Goal: Transaction & Acquisition: Purchase product/service

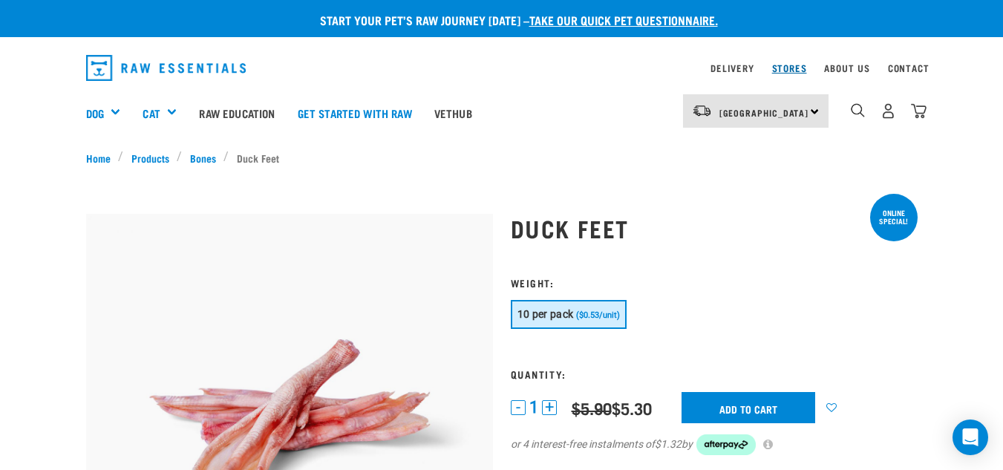
click at [784, 65] on link "Stores" at bounding box center [789, 67] width 35 height 5
click at [862, 105] on img "dropdown navigation" at bounding box center [857, 110] width 14 height 14
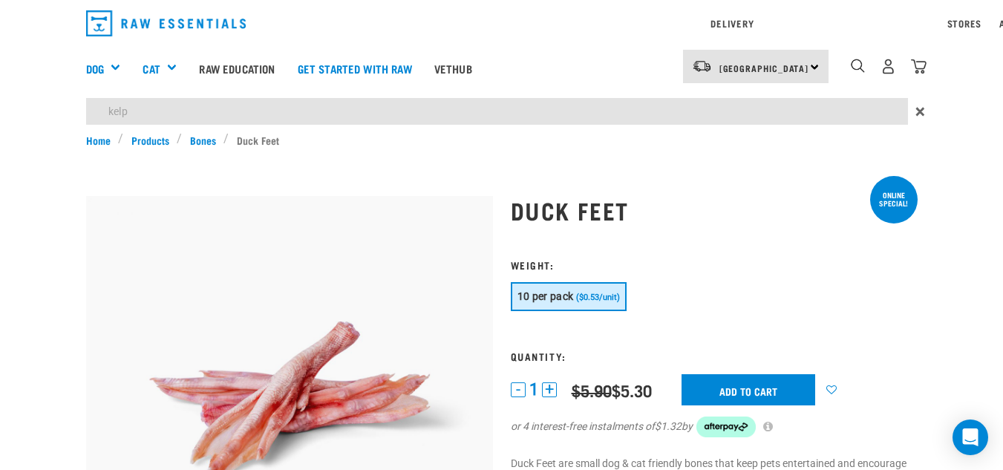
type input "kelp"
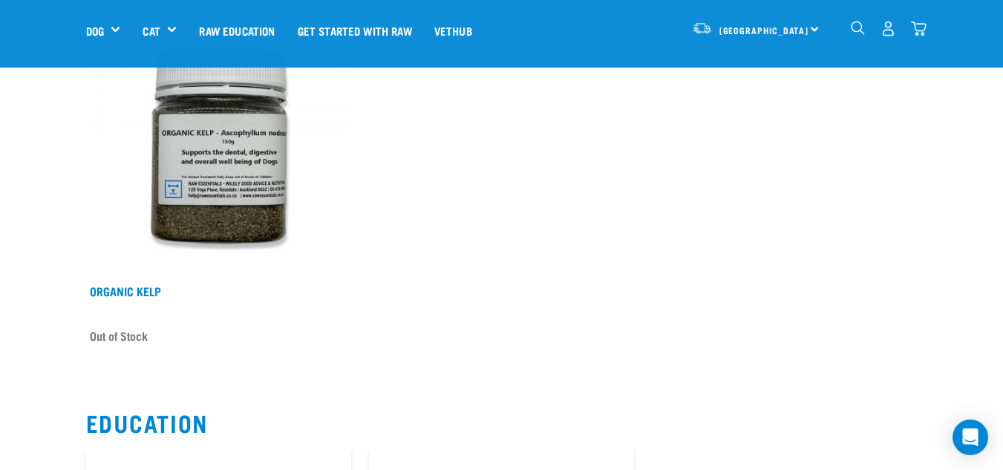
scroll to position [223, 0]
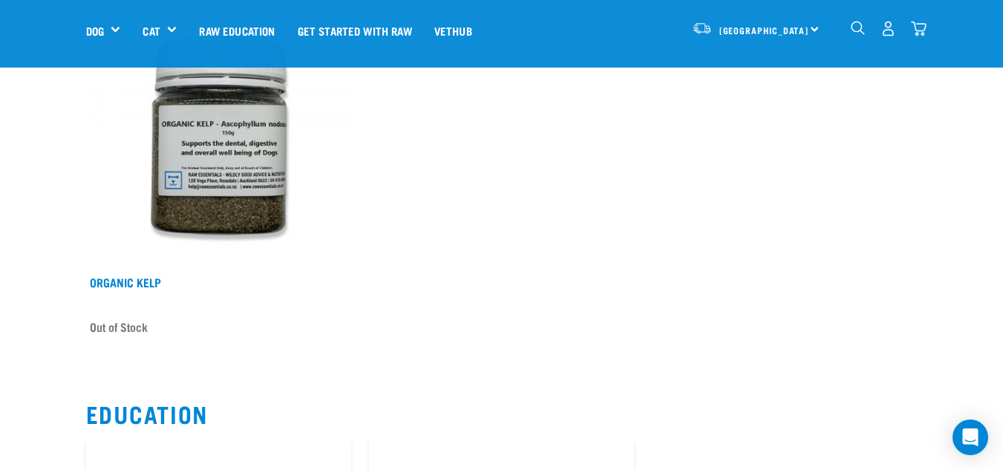
click at [857, 30] on img "dropdown navigation" at bounding box center [857, 28] width 14 height 14
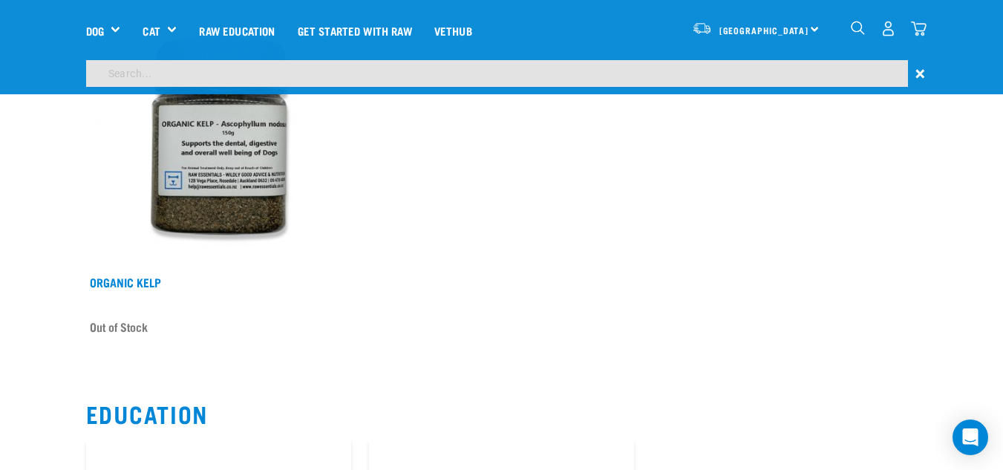
scroll to position [633, 0]
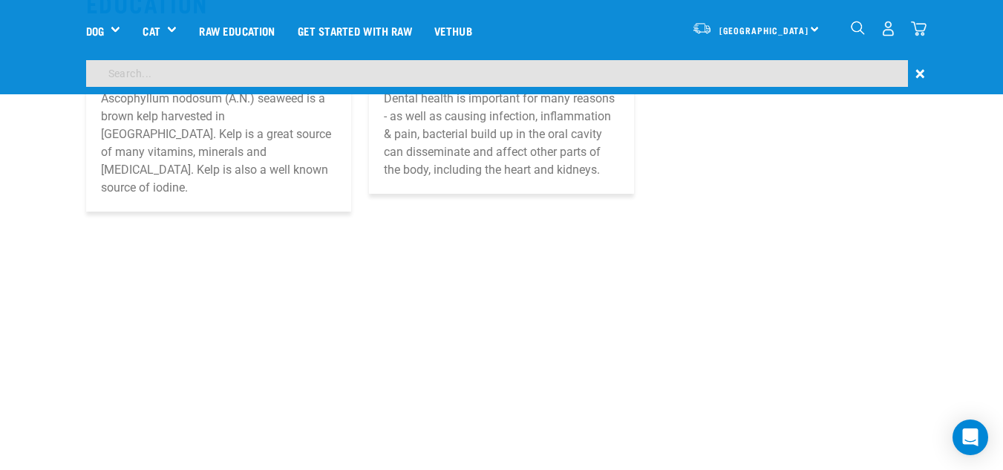
click at [807, 65] on input "search" at bounding box center [496, 73] width 821 height 27
type input "goat brisket"
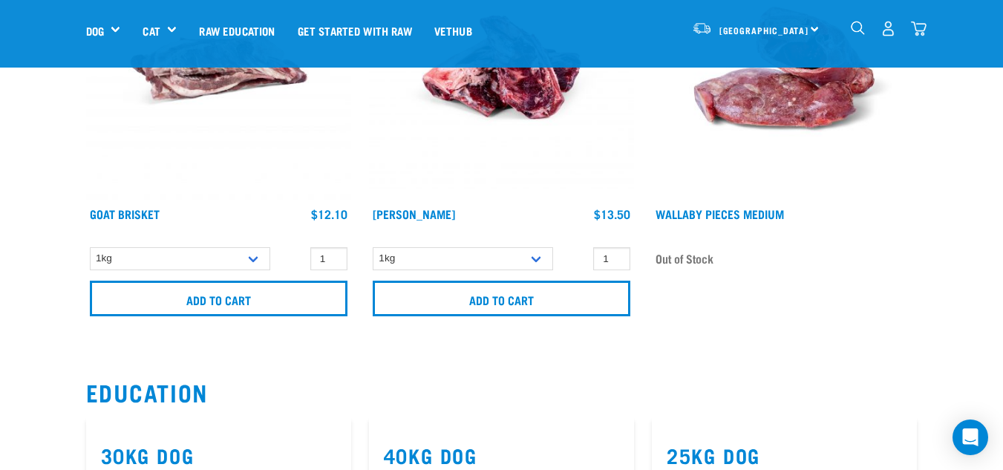
scroll to position [297, 0]
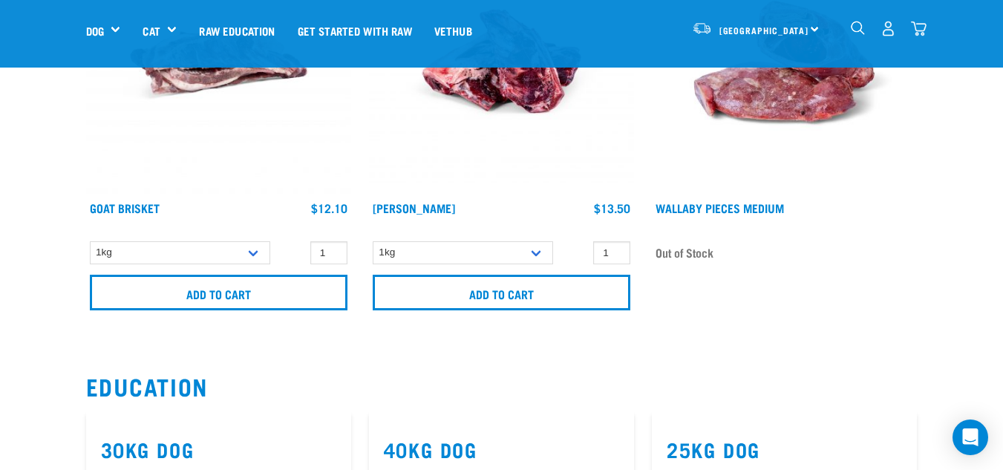
click at [229, 88] on img at bounding box center [218, 61] width 265 height 265
click at [854, 23] on img "dropdown navigation" at bounding box center [857, 28] width 14 height 14
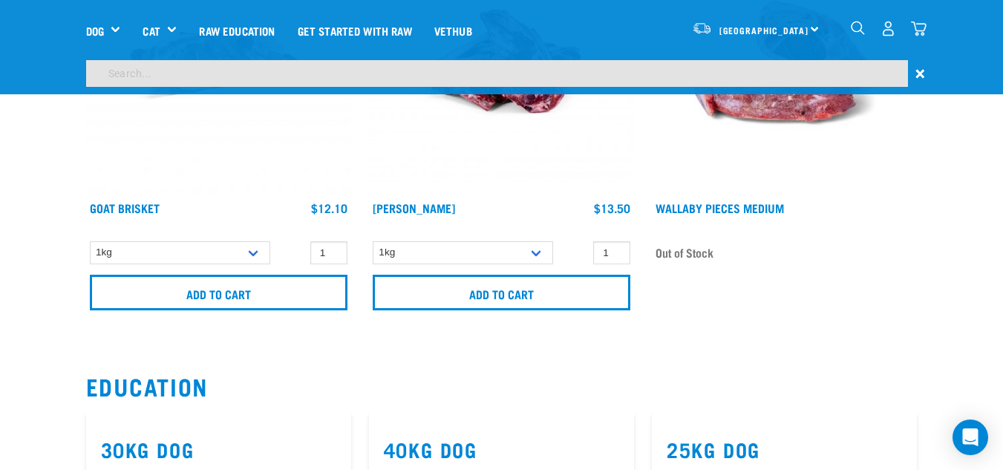
click at [447, 78] on input "search" at bounding box center [496, 73] width 821 height 27
type input "feet"
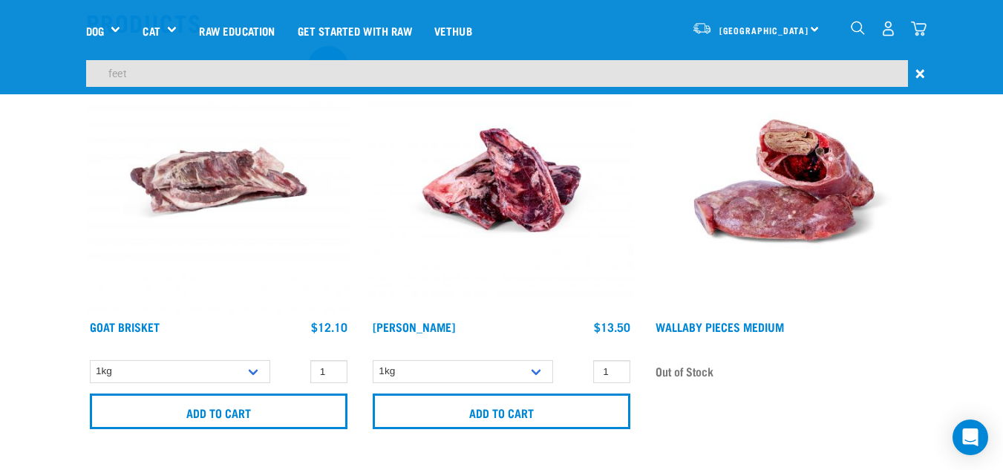
scroll to position [223, 0]
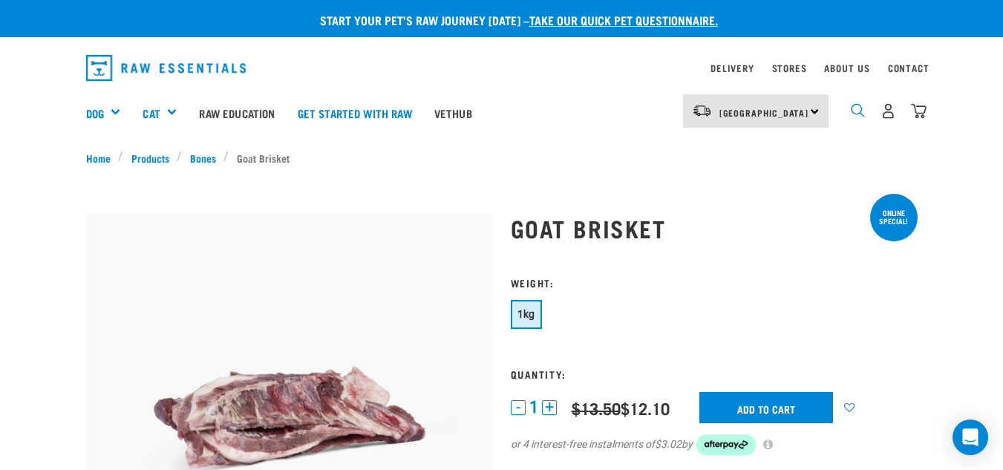
click at [857, 103] on img "dropdown navigation" at bounding box center [857, 110] width 14 height 14
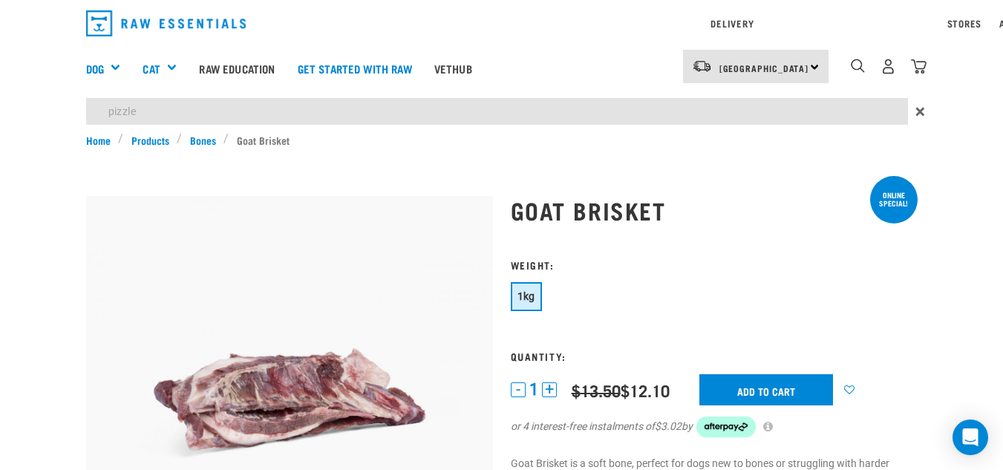
type input "pizzle"
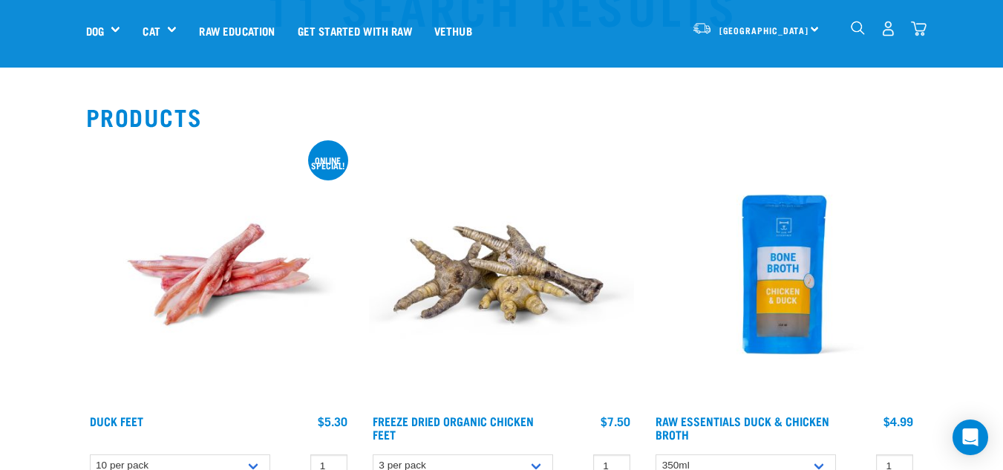
scroll to position [148, 0]
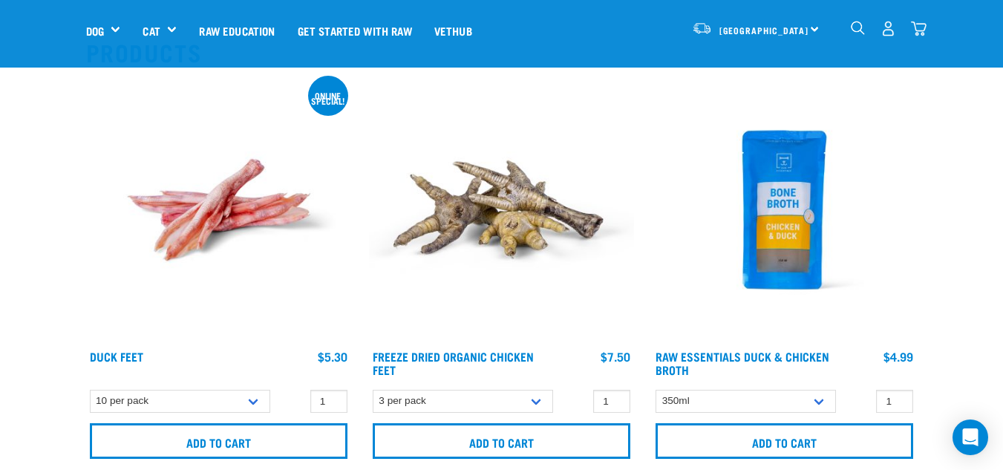
click at [865, 27] on div "dropdown navigation" at bounding box center [858, 29] width 16 height 16
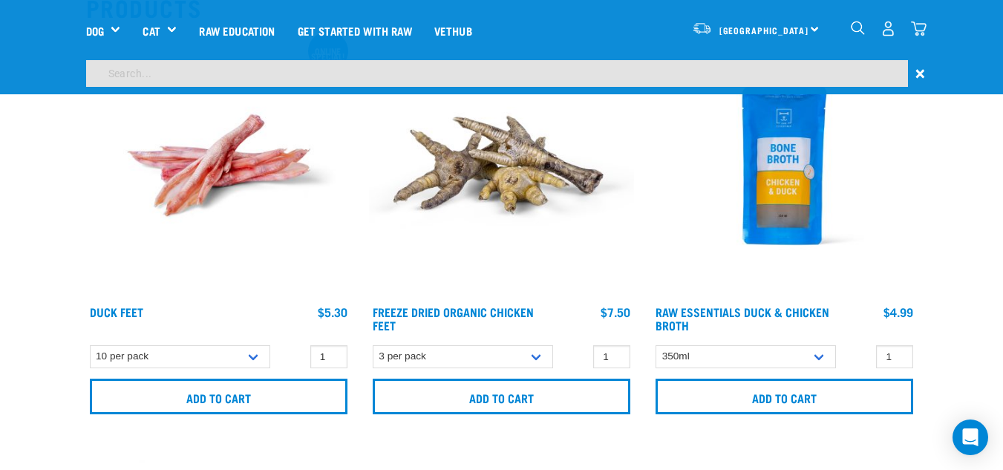
scroll to position [104, 0]
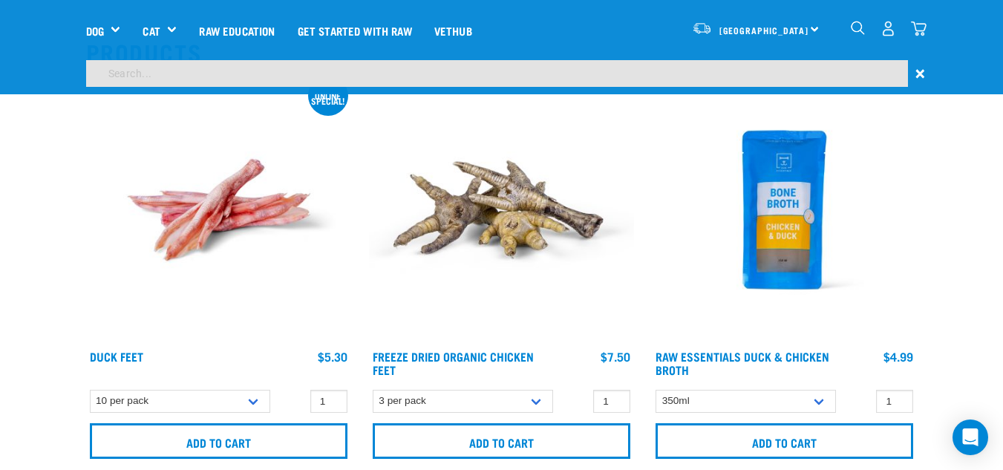
click at [759, 65] on input "search" at bounding box center [496, 73] width 821 height 27
type input "kelp"
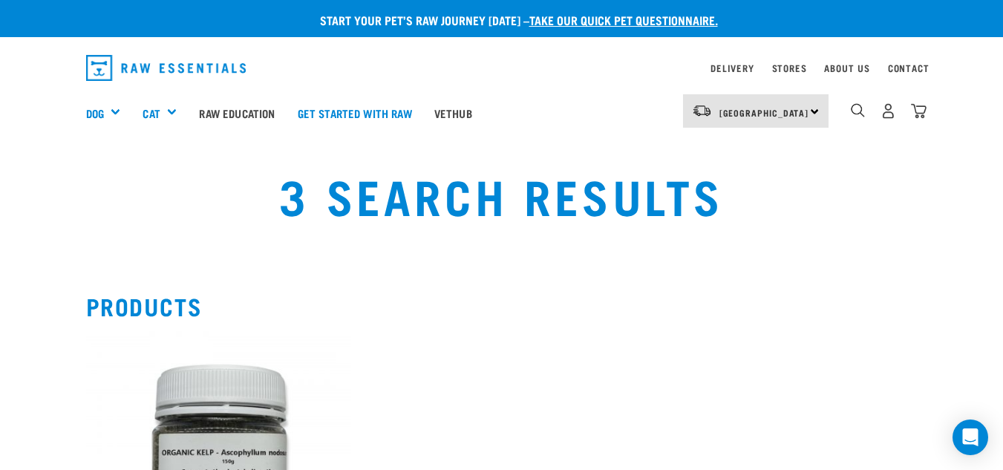
drag, startPoint x: 193, startPoint y: 419, endPoint x: 246, endPoint y: 334, distance: 100.7
click at [194, 419] on img at bounding box center [218, 463] width 265 height 265
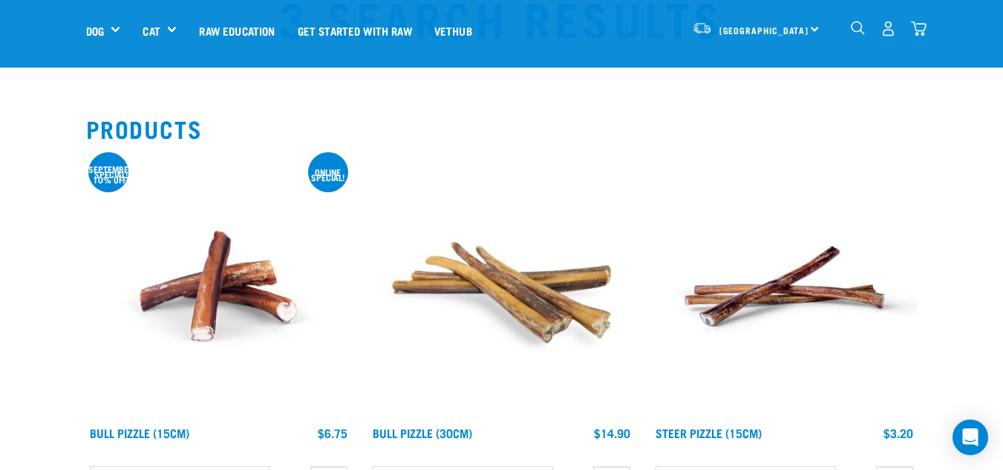
scroll to position [74, 0]
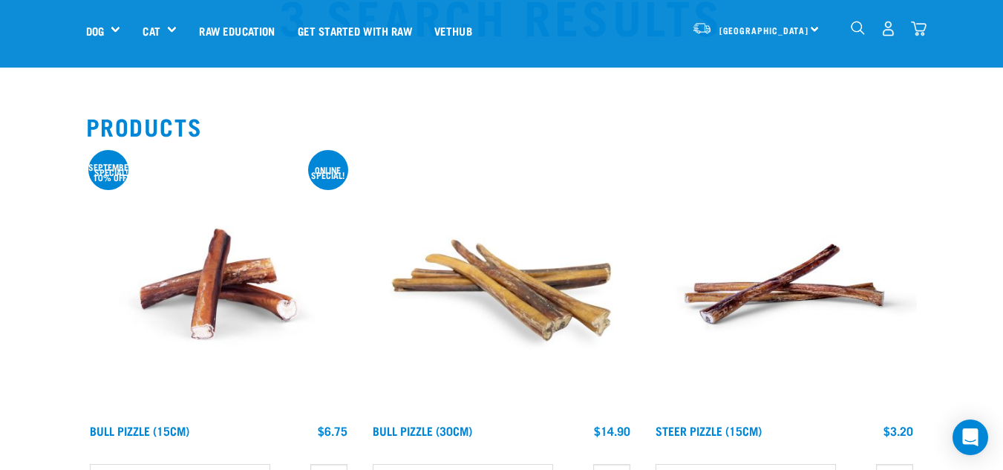
drag, startPoint x: 224, startPoint y: 284, endPoint x: 352, endPoint y: 197, distance: 154.8
click at [224, 284] on img at bounding box center [218, 283] width 265 height 265
